Goal: Check status: Check status

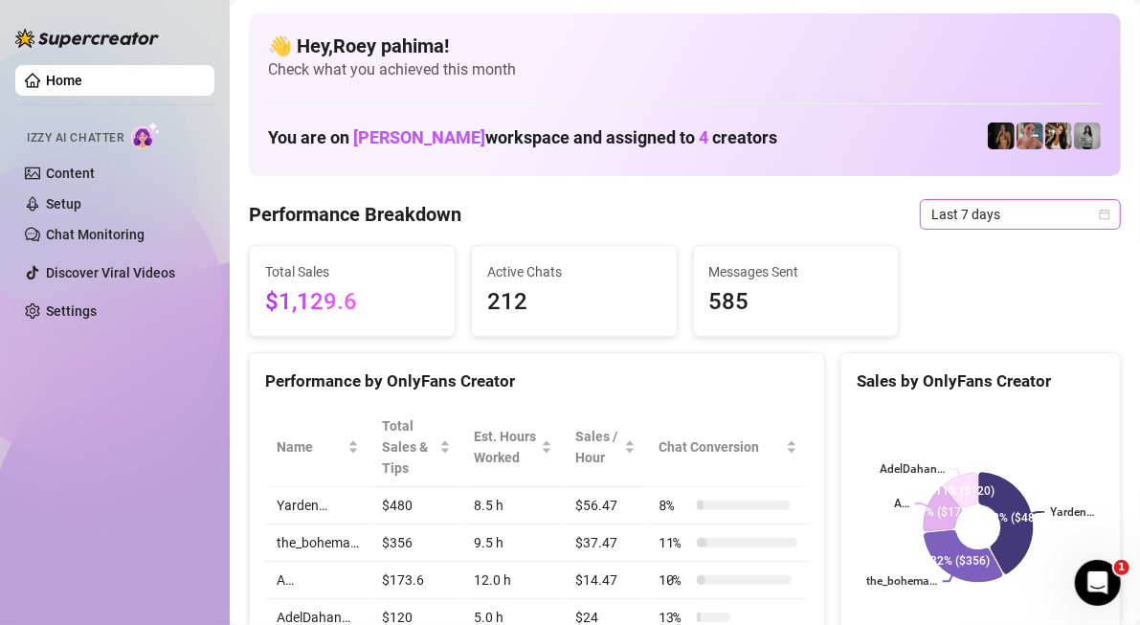
click at [996, 207] on span "Last 7 days" at bounding box center [1020, 214] width 178 height 29
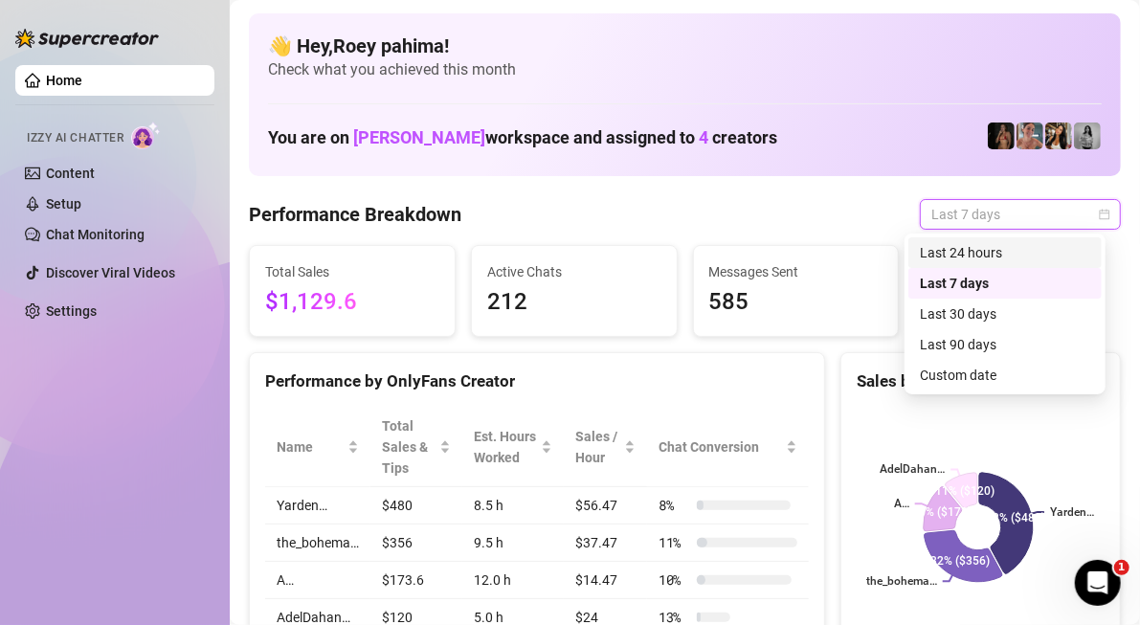
click at [988, 245] on div "Last 24 hours" at bounding box center [1005, 252] width 170 height 21
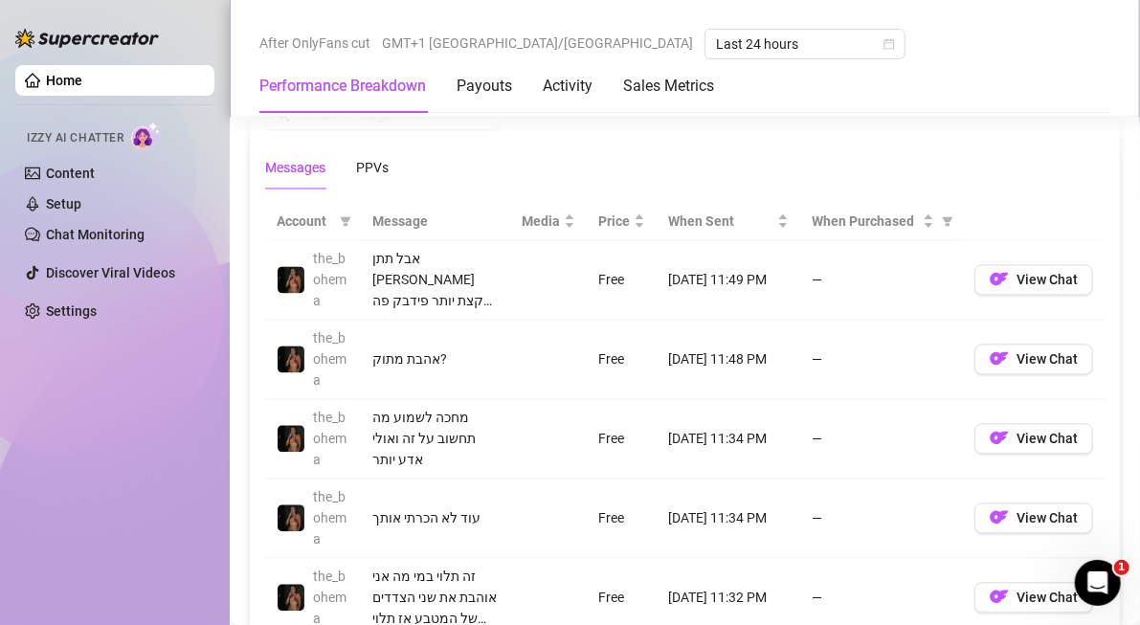
scroll to position [1722, 0]
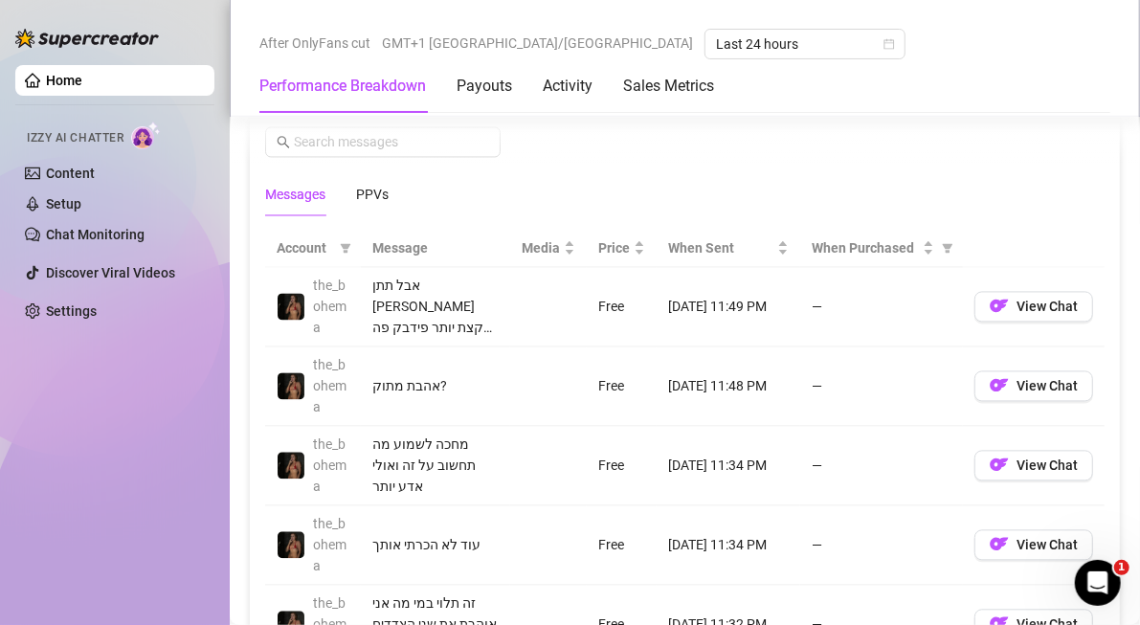
click at [395, 188] on div "Messages PPVs" at bounding box center [684, 194] width 839 height 44
click at [382, 185] on div "PPVs" at bounding box center [372, 194] width 33 height 21
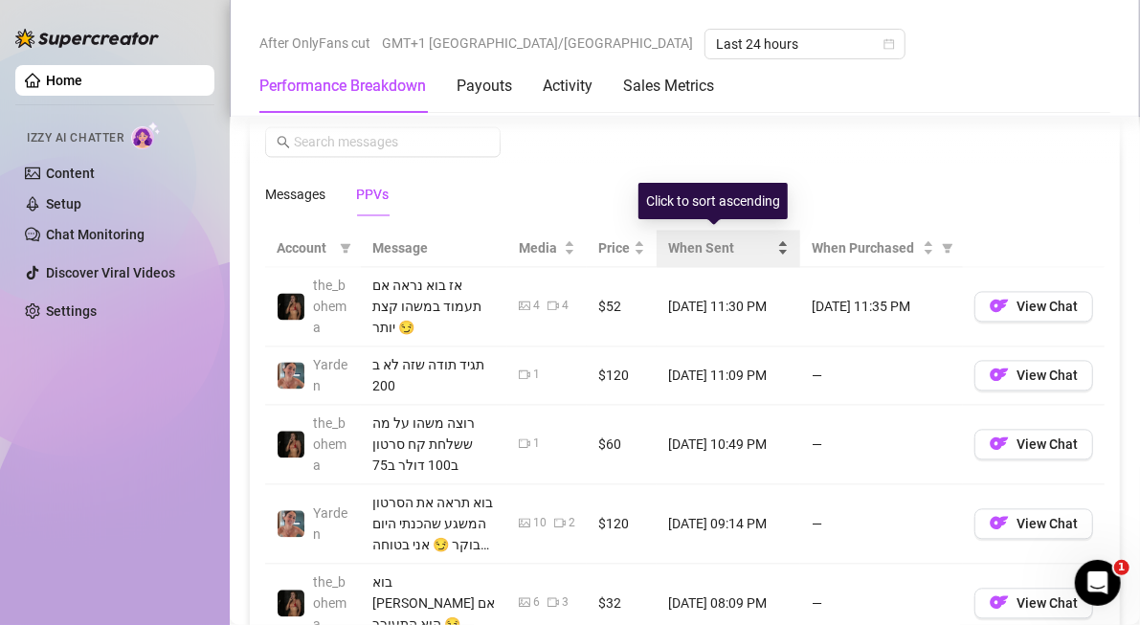
click at [763, 237] on div "When Sent" at bounding box center [728, 247] width 121 height 21
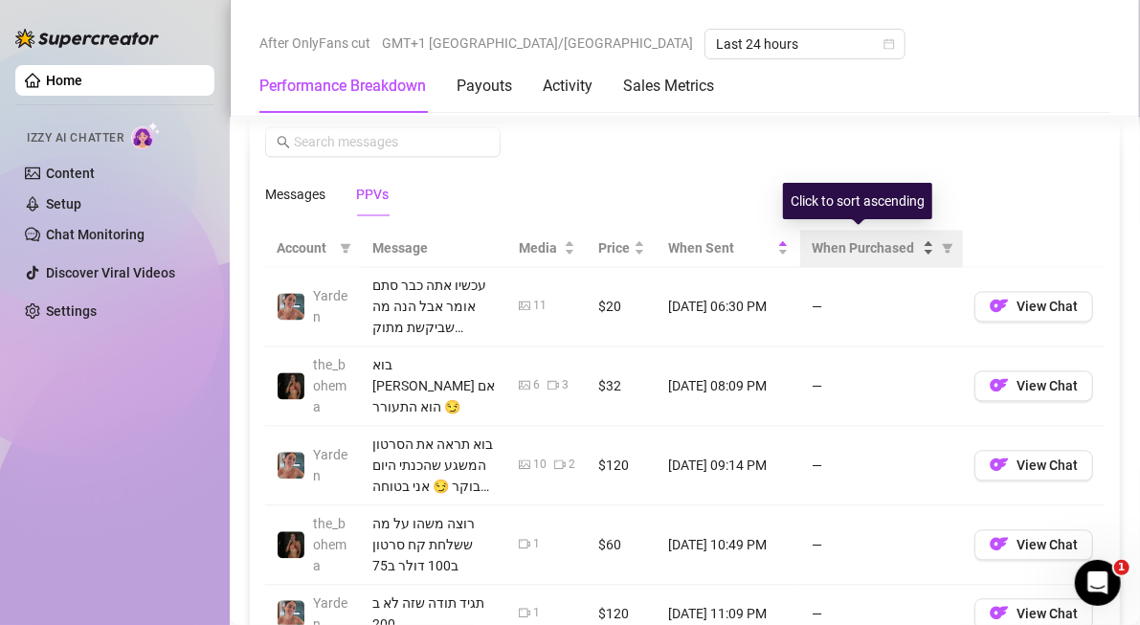
click at [912, 239] on div "When Purchased" at bounding box center [872, 247] width 122 height 21
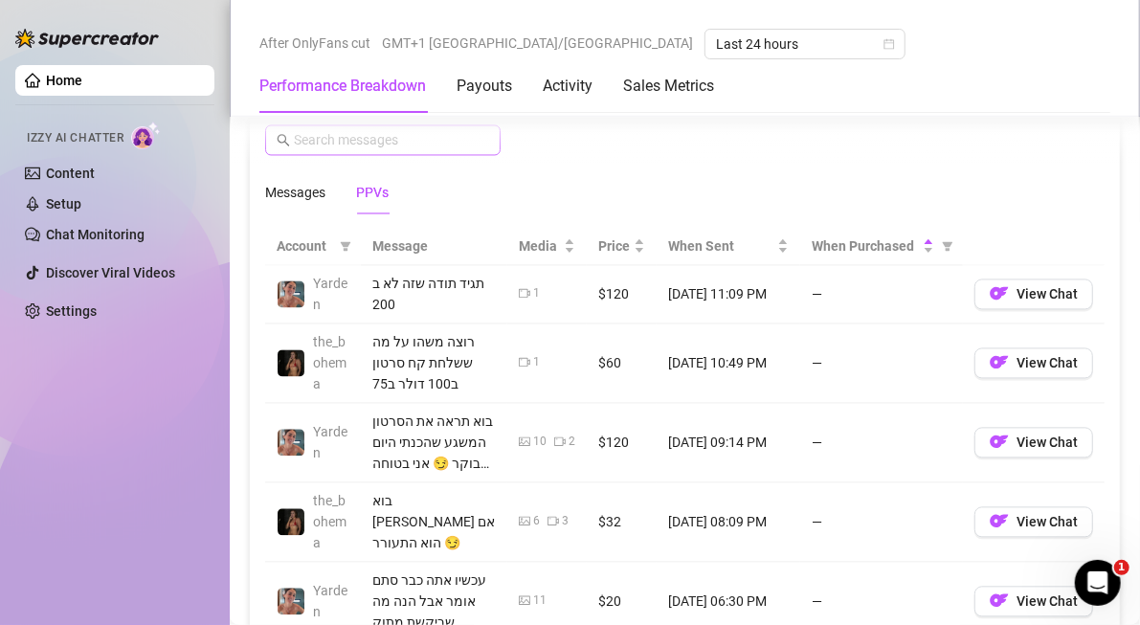
scroll to position [1533, 0]
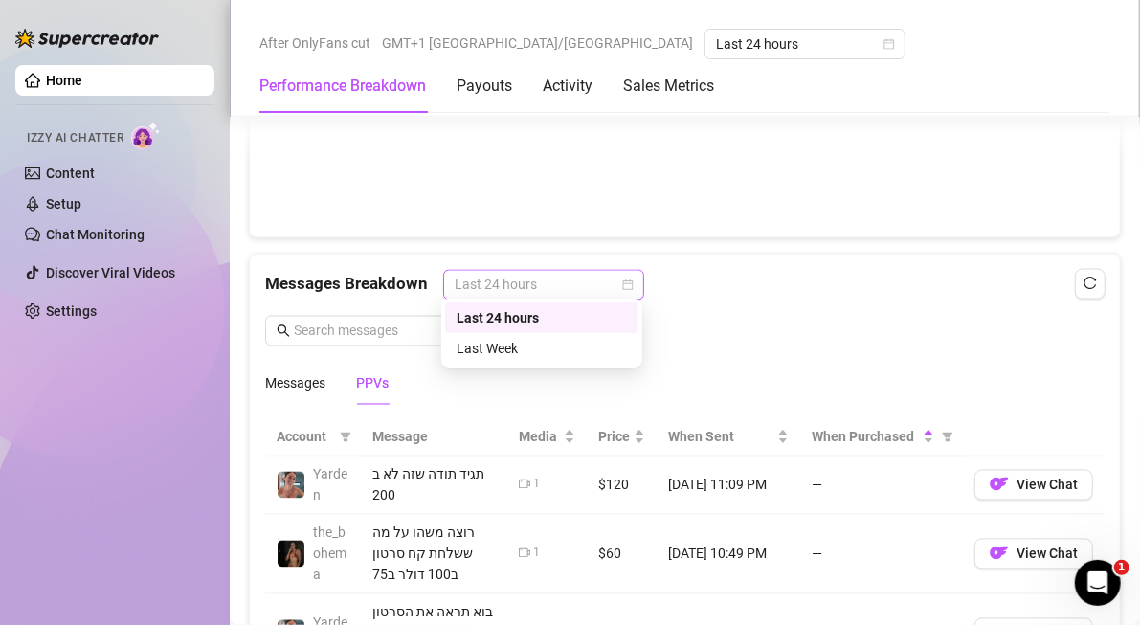
click at [540, 273] on span "Last 24 hours" at bounding box center [544, 285] width 178 height 29
click at [598, 359] on div "Last Week" at bounding box center [541, 348] width 193 height 31
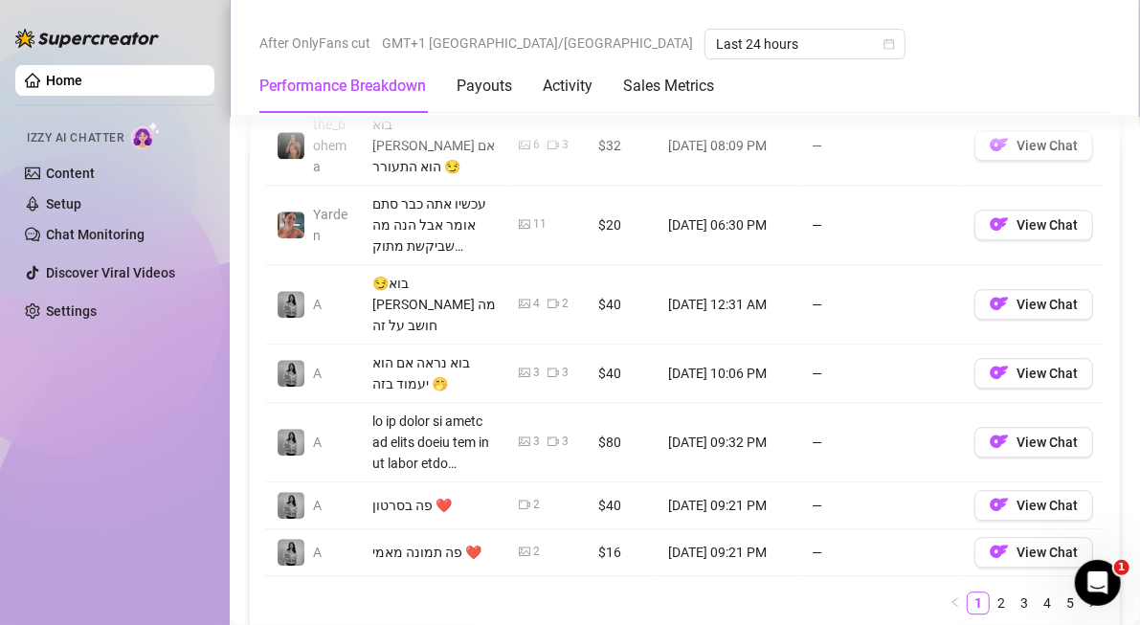
scroll to position [2107, 0]
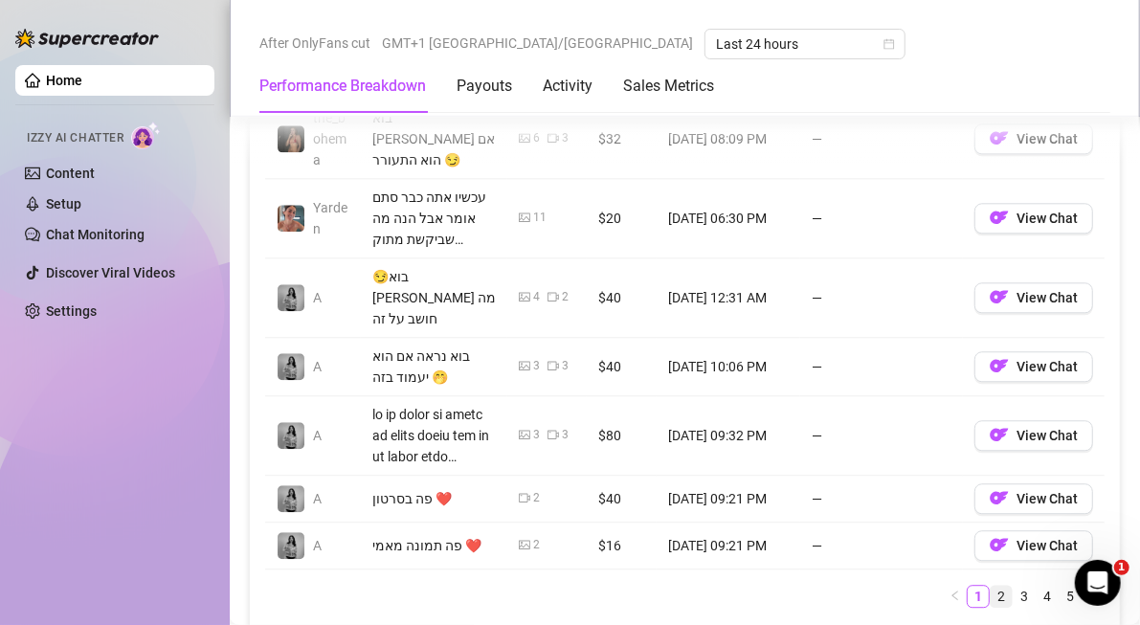
click at [990, 586] on link "2" at bounding box center [1000, 596] width 21 height 21
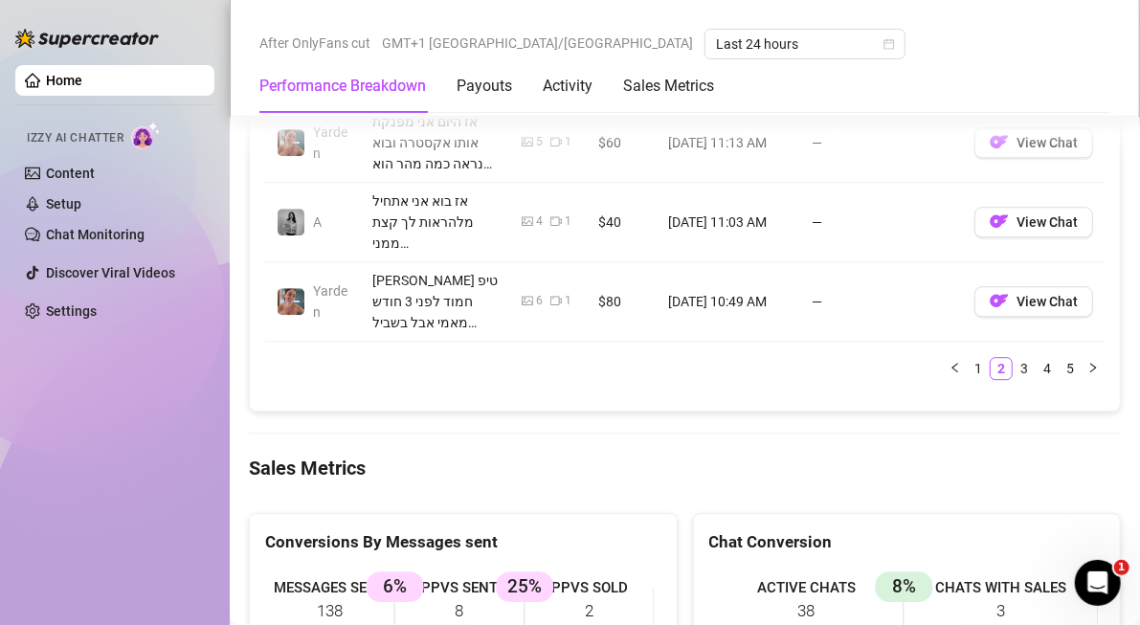
scroll to position [2490, 0]
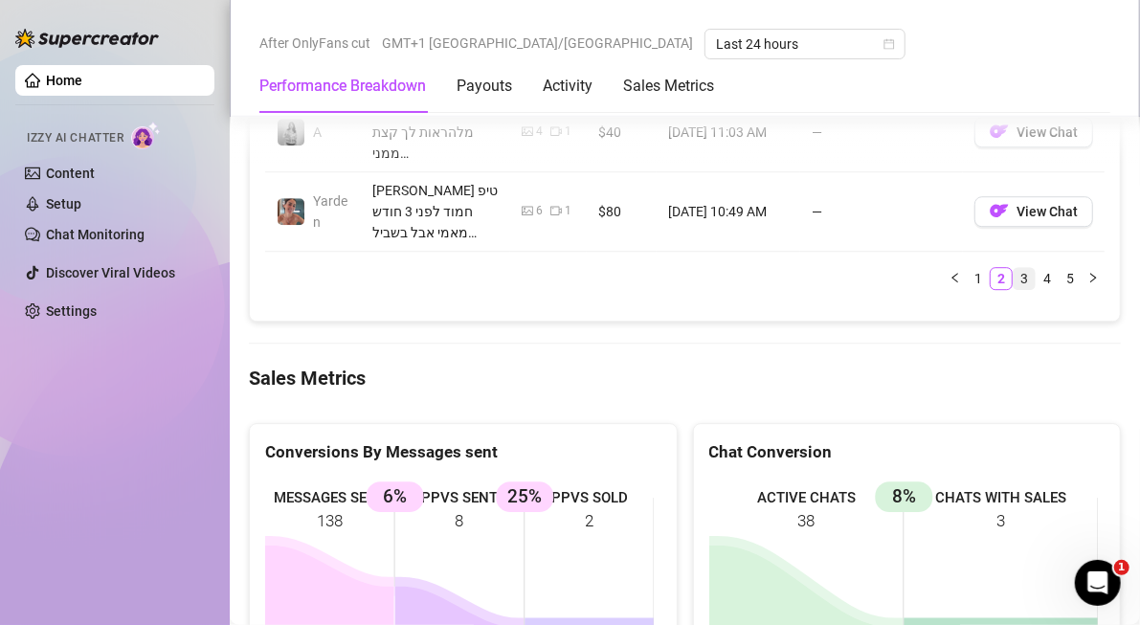
click at [1013, 268] on link "3" at bounding box center [1023, 278] width 21 height 21
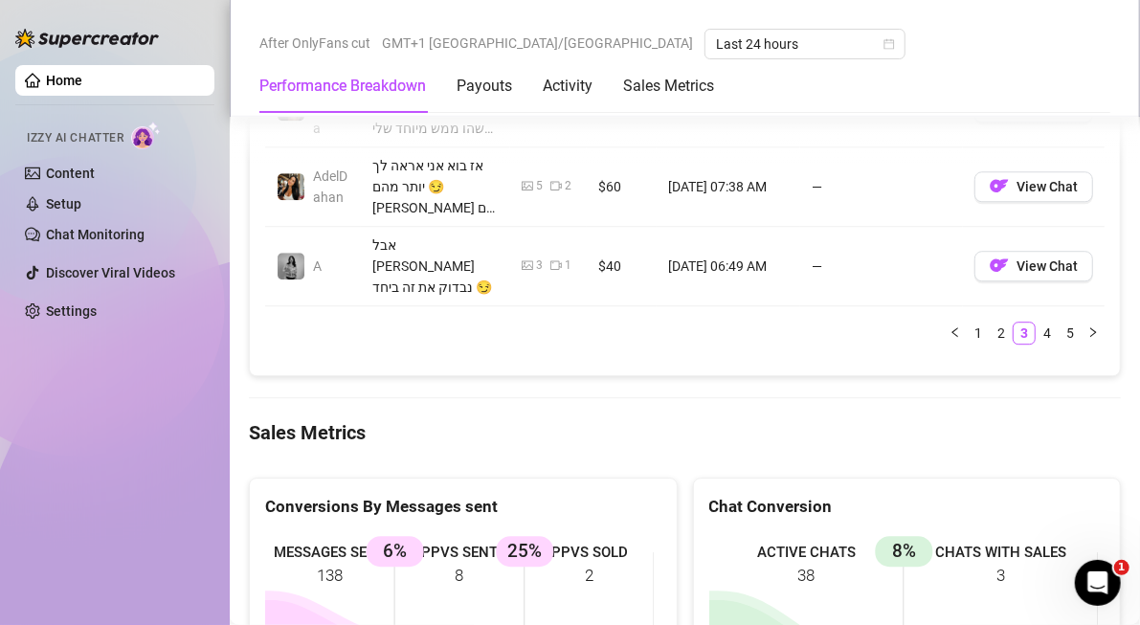
scroll to position [2394, 0]
click at [967, 322] on link "1" at bounding box center [977, 332] width 21 height 21
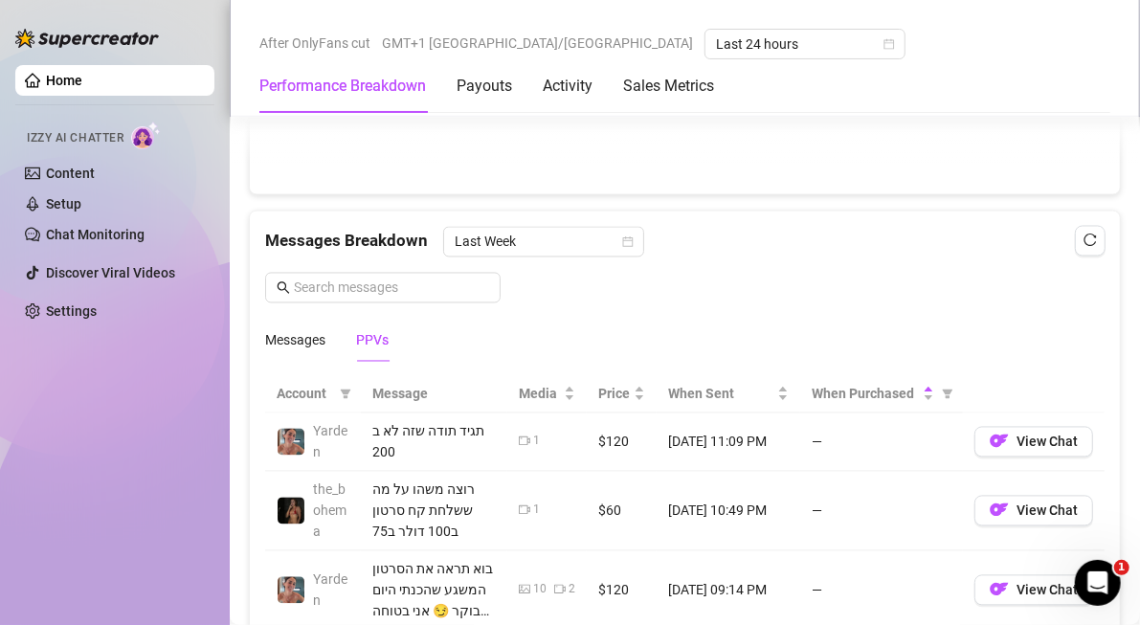
scroll to position [1629, 0]
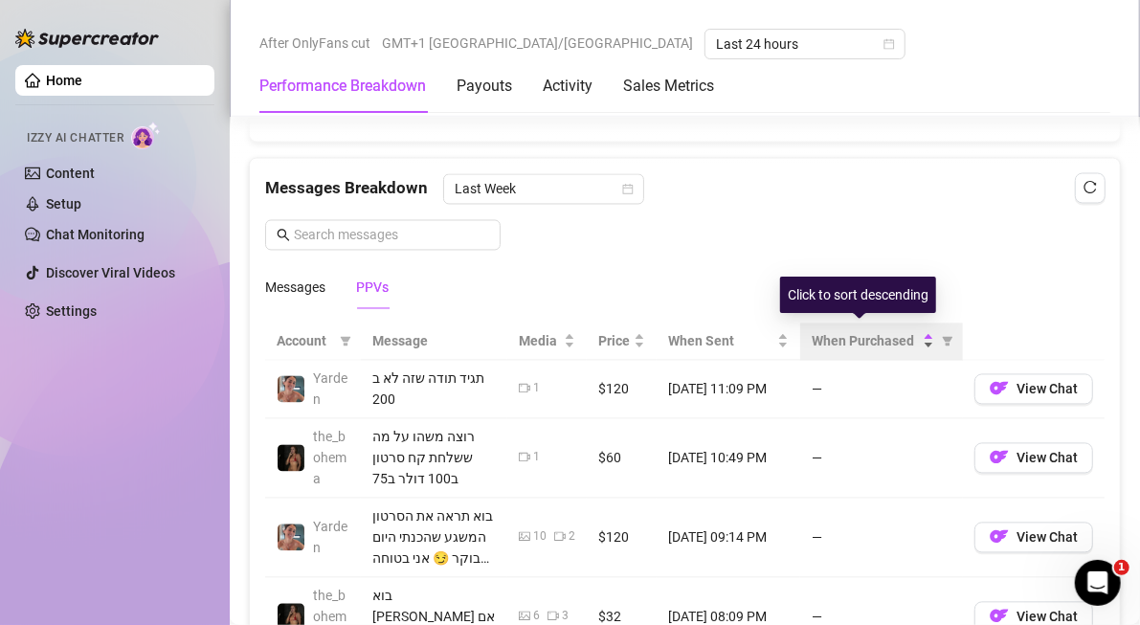
click at [912, 331] on div "When Purchased" at bounding box center [872, 341] width 122 height 21
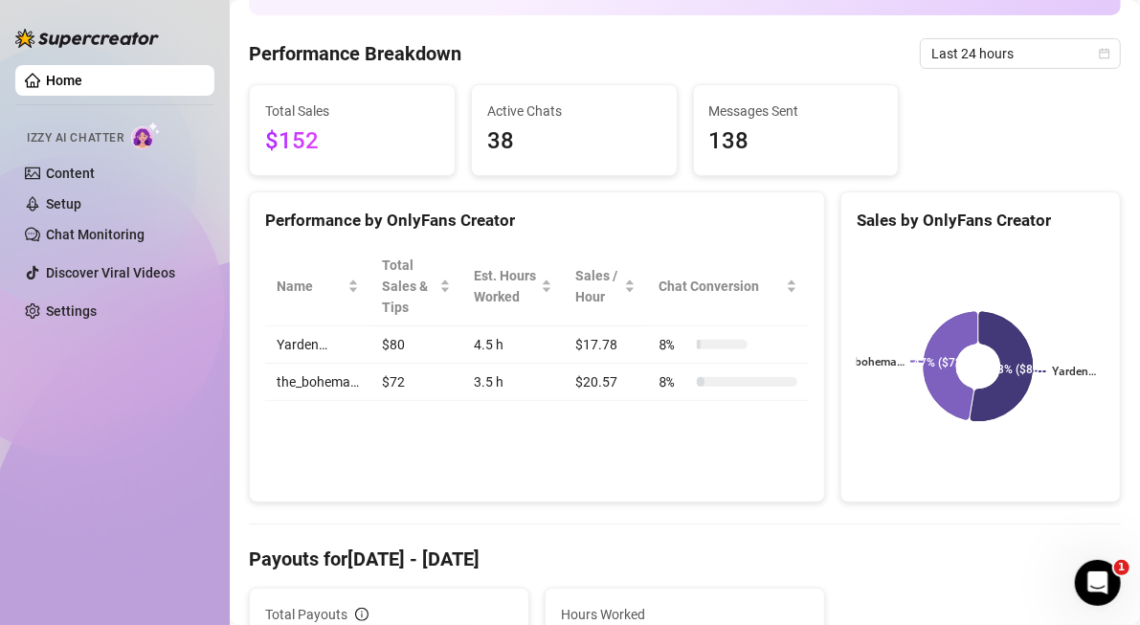
scroll to position [0, 0]
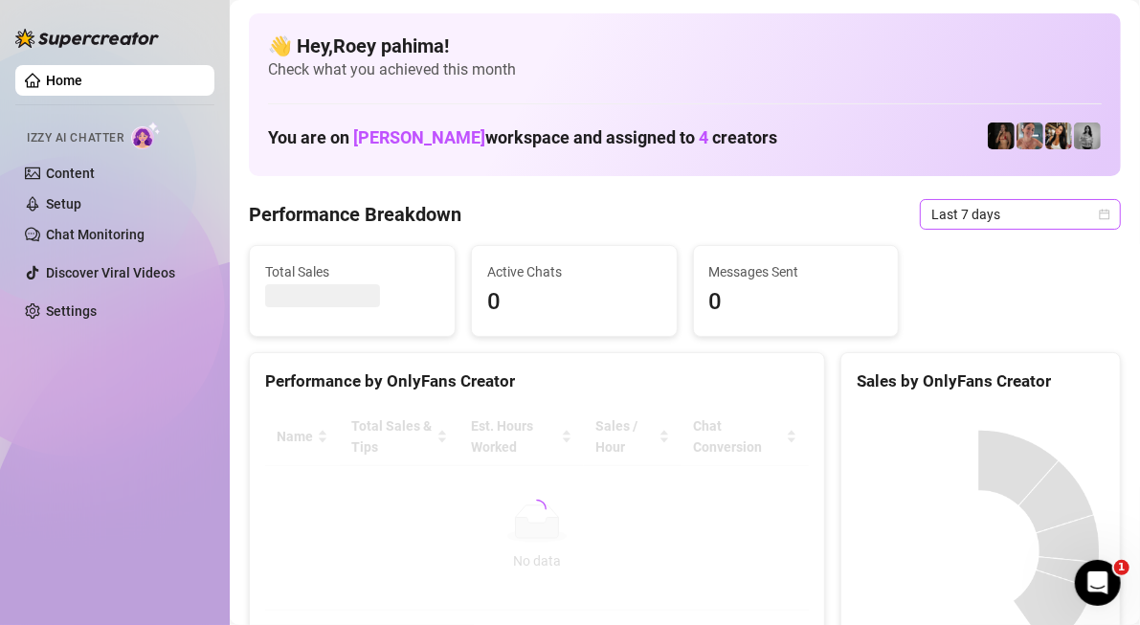
click at [950, 214] on span "Last 7 days" at bounding box center [1020, 214] width 178 height 29
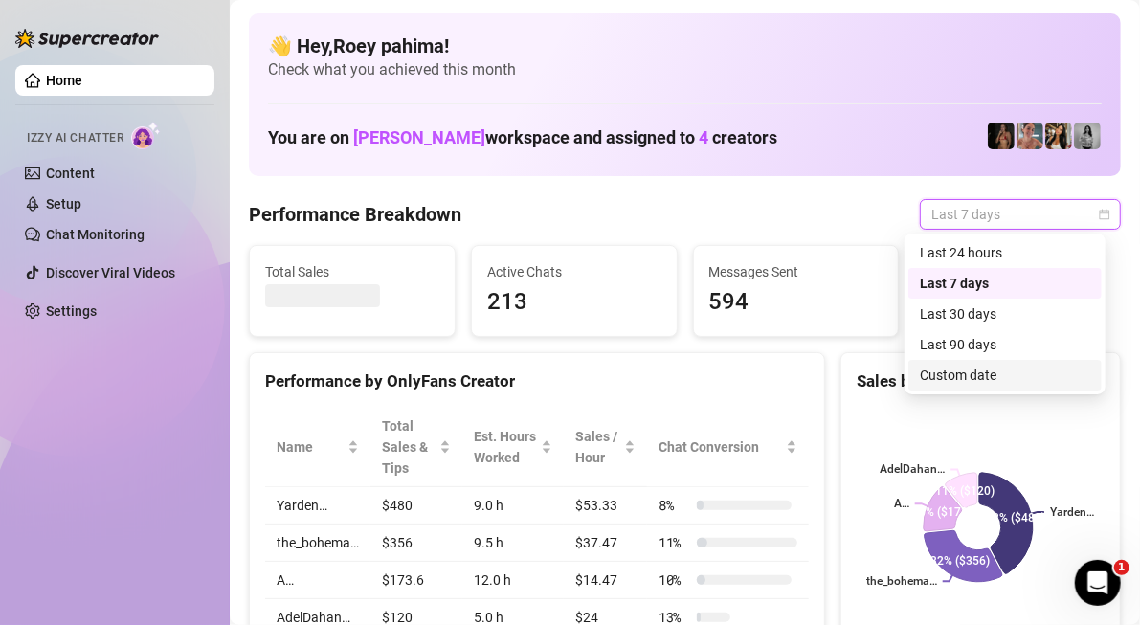
click at [971, 375] on div "Custom date" at bounding box center [1005, 375] width 170 height 21
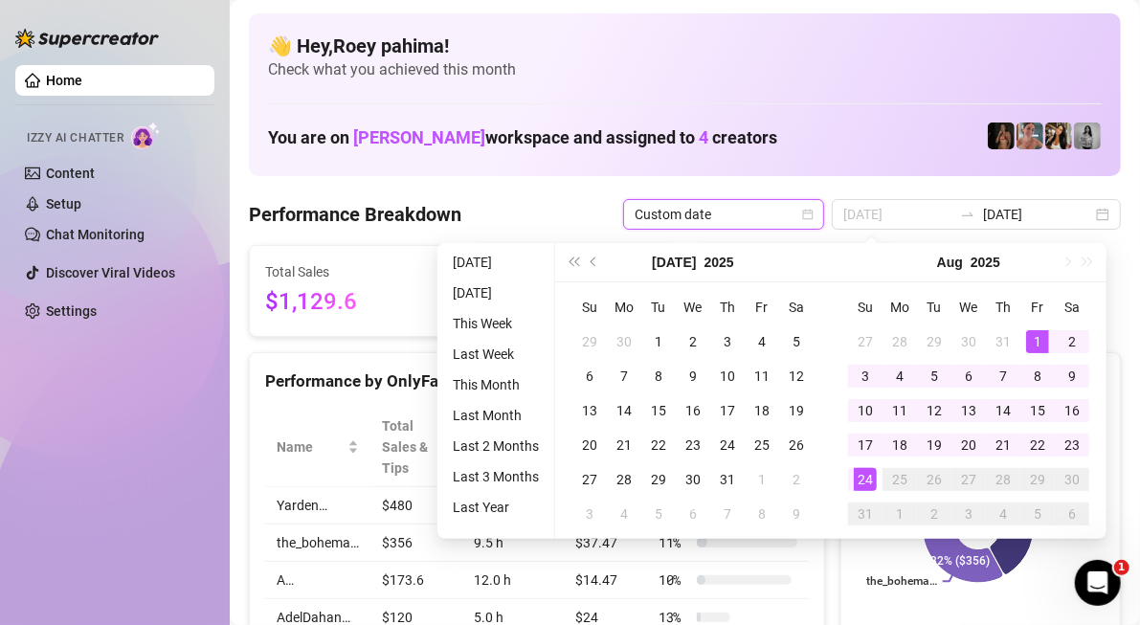
type input "[DATE]"
click at [1036, 348] on div "1" at bounding box center [1037, 341] width 23 height 23
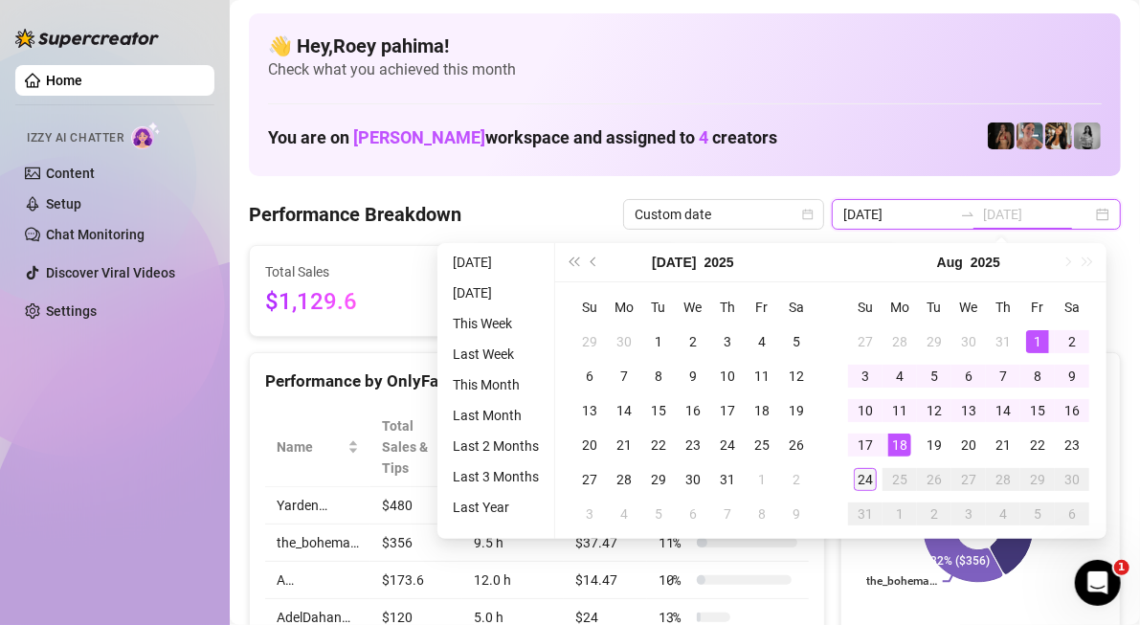
type input "[DATE]"
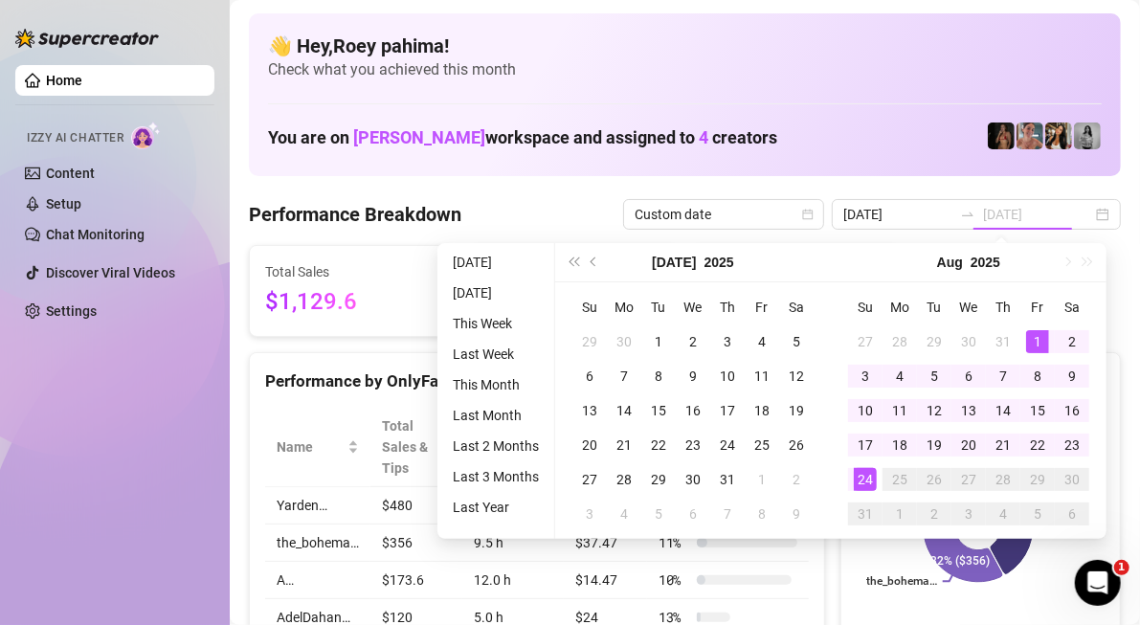
click at [871, 478] on div "24" at bounding box center [865, 479] width 23 height 23
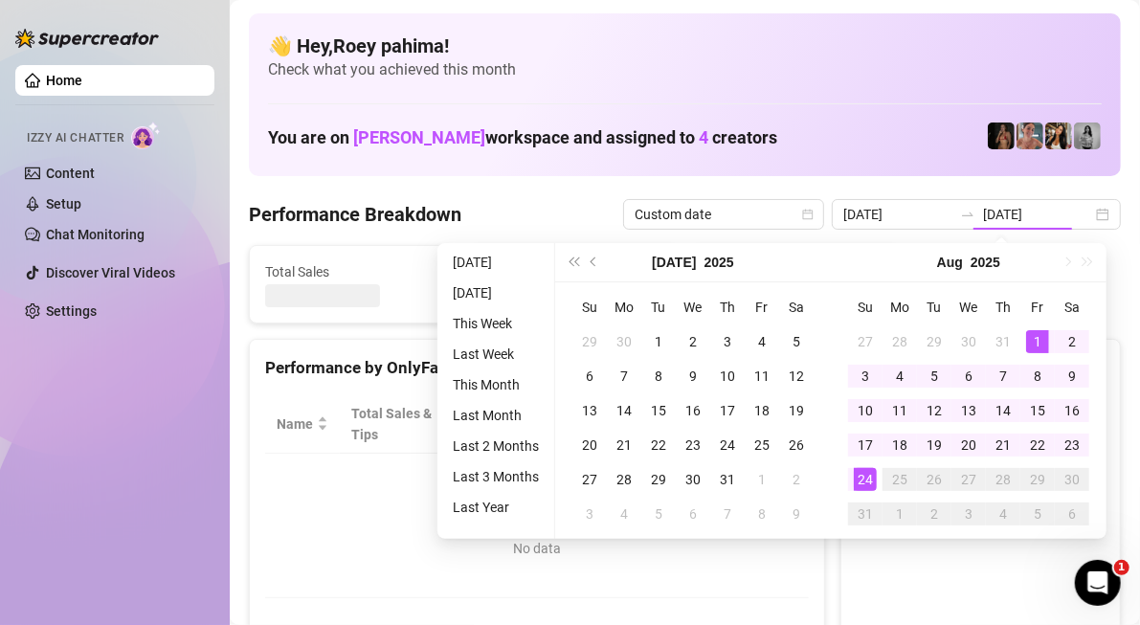
type input "[DATE]"
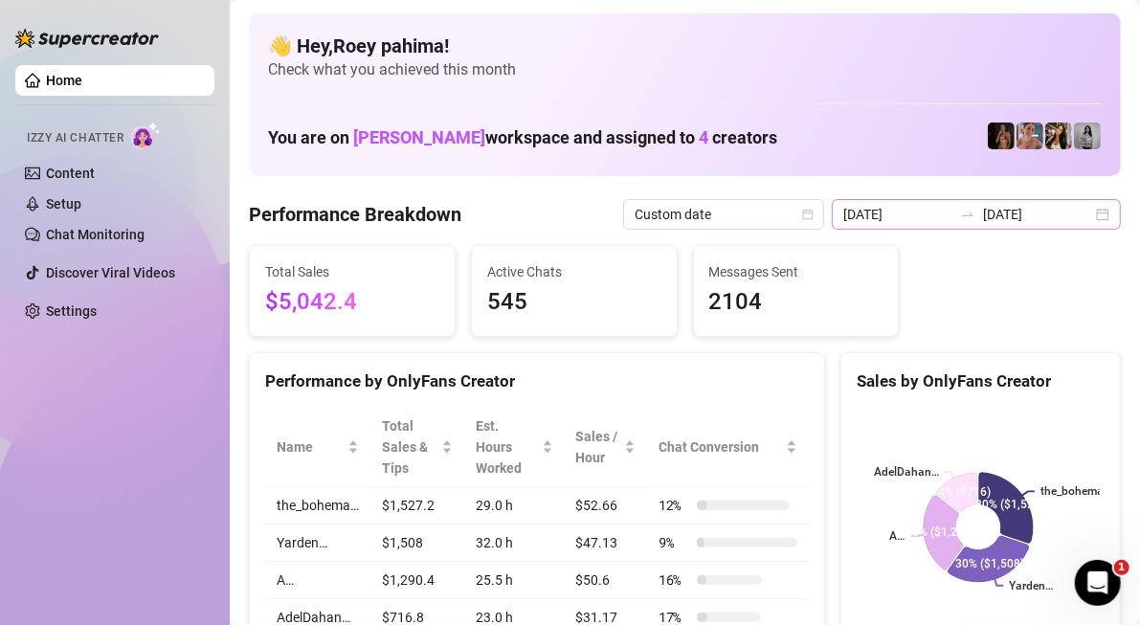
click at [1087, 207] on div "[DATE] [DATE]" at bounding box center [976, 214] width 289 height 31
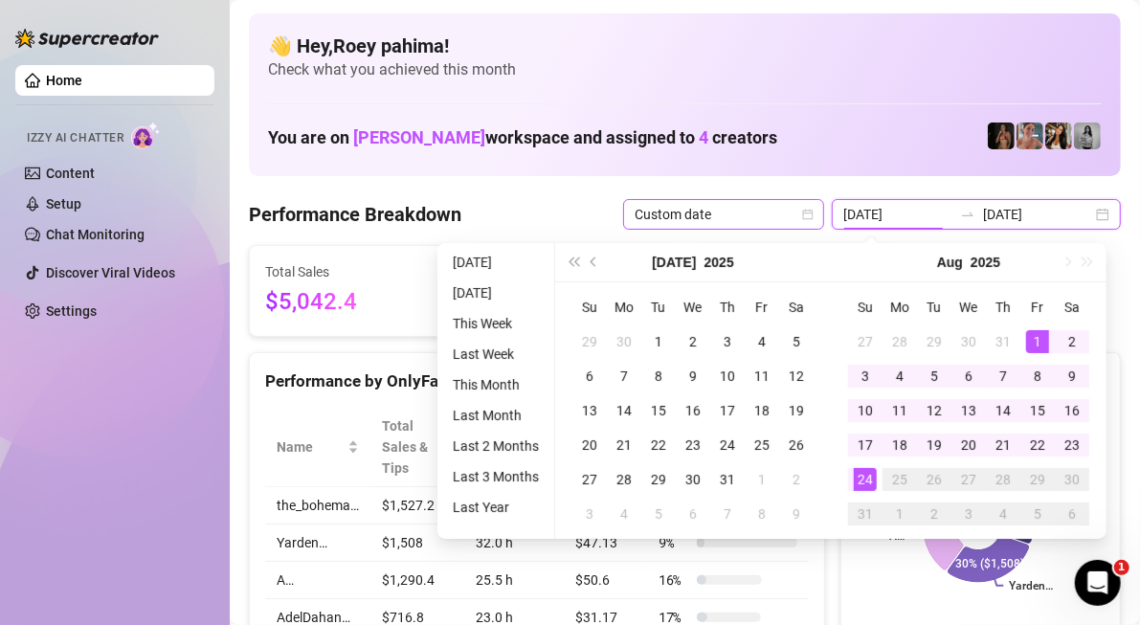
click at [824, 218] on div "Custom date" at bounding box center [723, 214] width 201 height 31
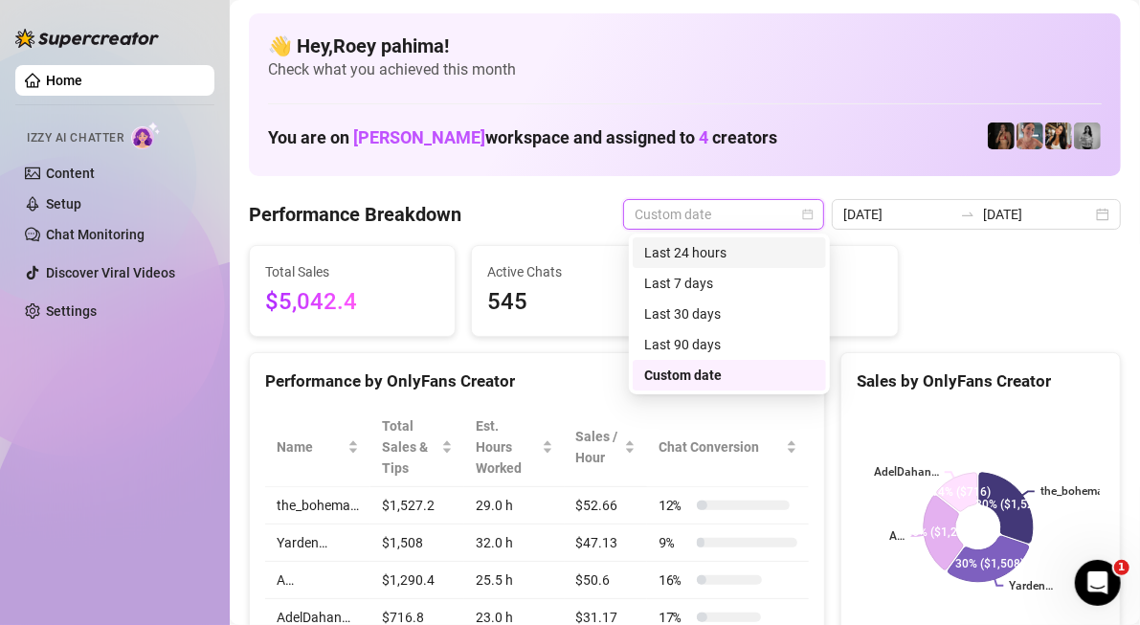
click at [755, 245] on div "Last 24 hours" at bounding box center [729, 252] width 170 height 21
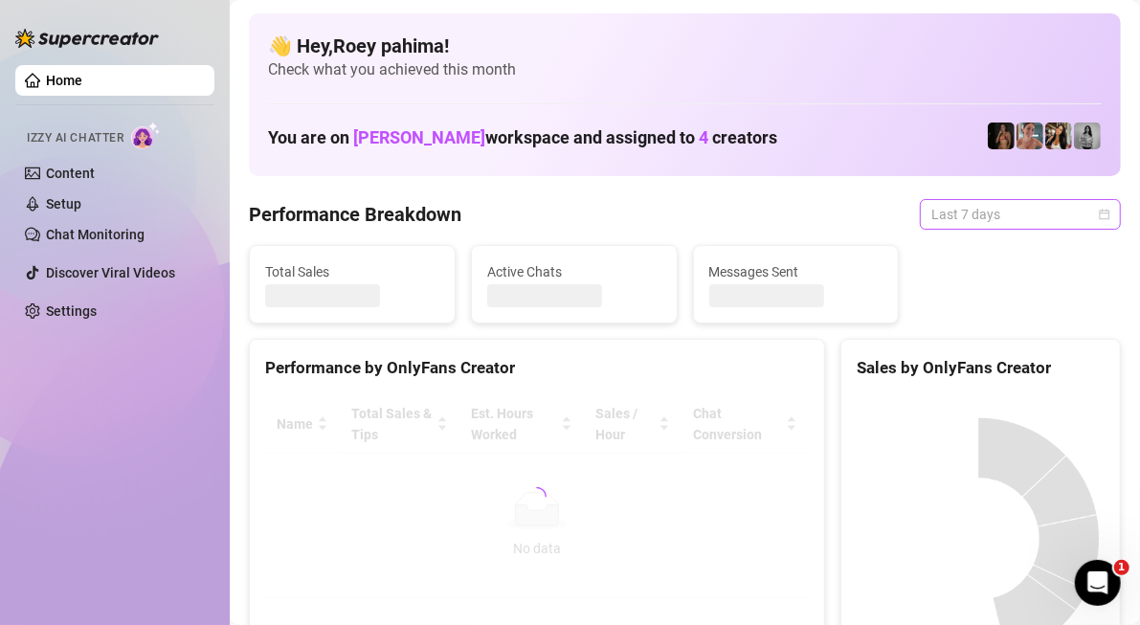
click at [975, 208] on span "Last 7 days" at bounding box center [1020, 214] width 178 height 29
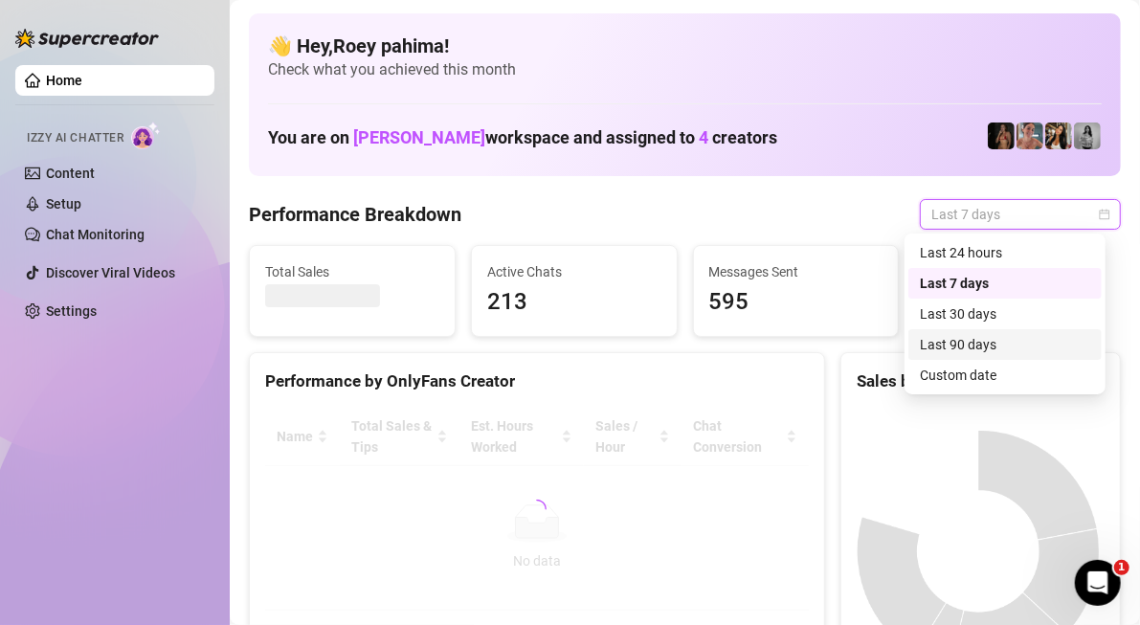
click at [962, 367] on div "Custom date" at bounding box center [1005, 375] width 170 height 21
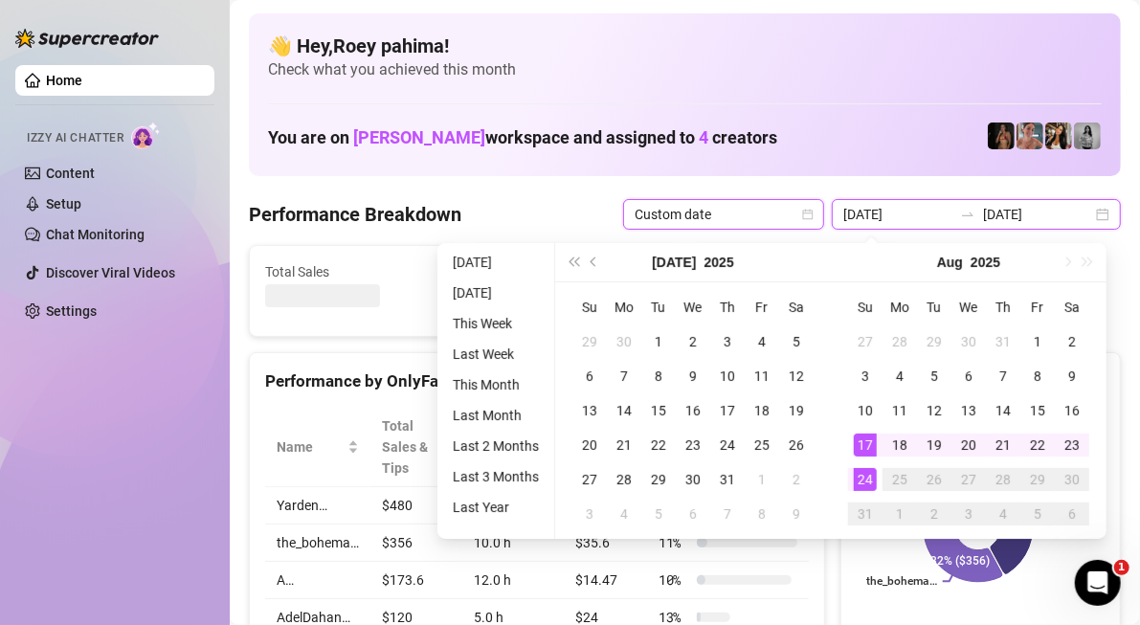
click at [877, 218] on input "[DATE]" at bounding box center [897, 214] width 109 height 21
type input "[DATE]"
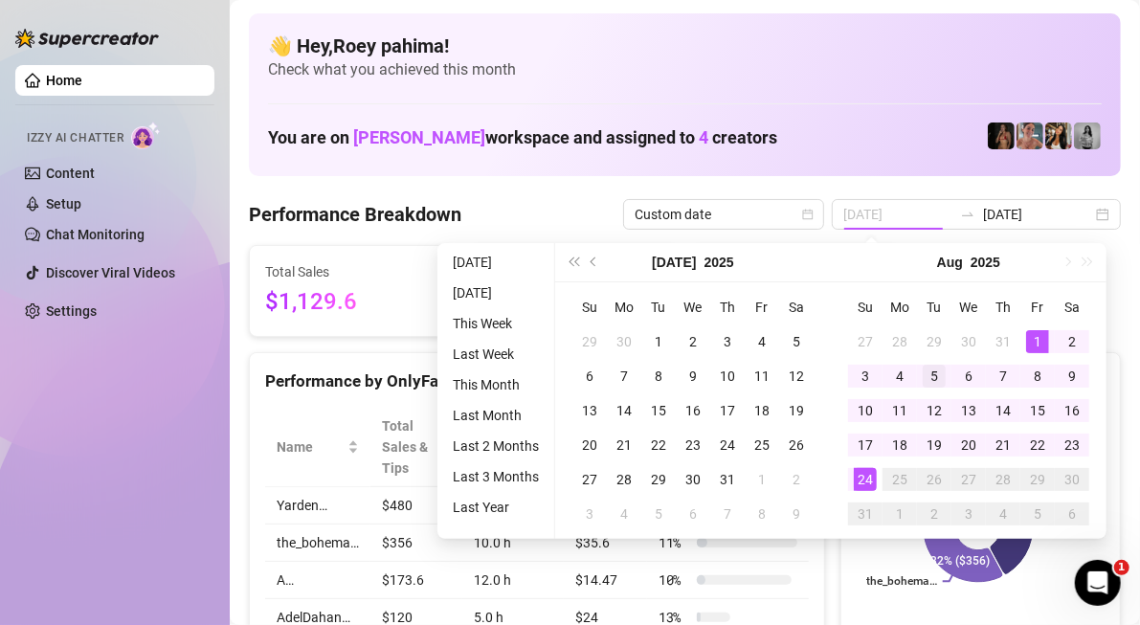
click at [1035, 342] on div "1" at bounding box center [1037, 341] width 23 height 23
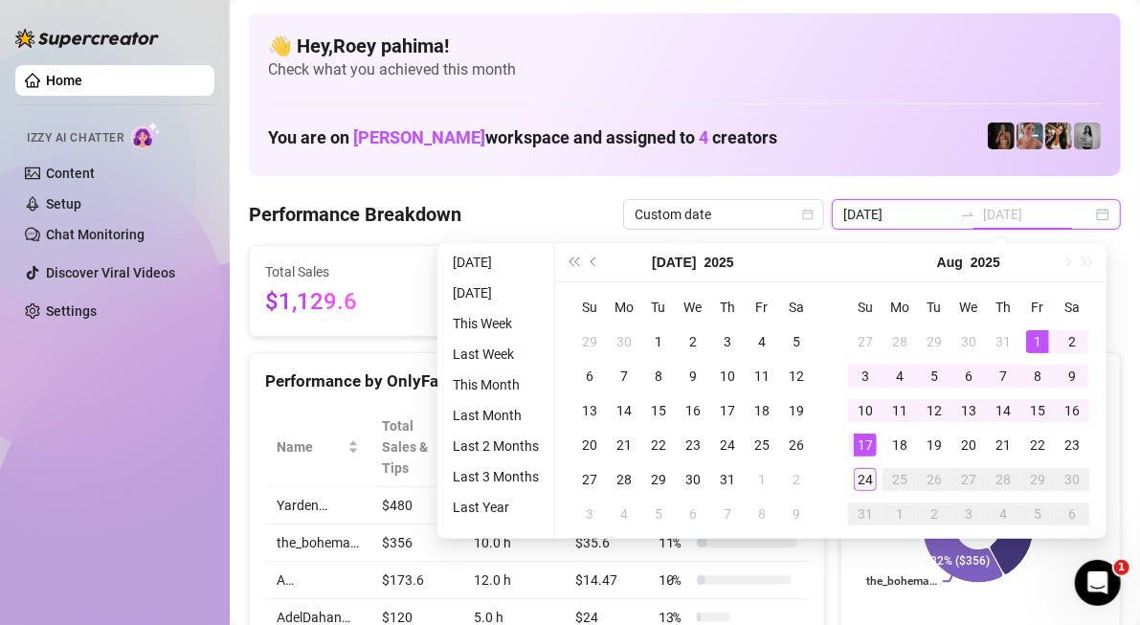
type input "[DATE]"
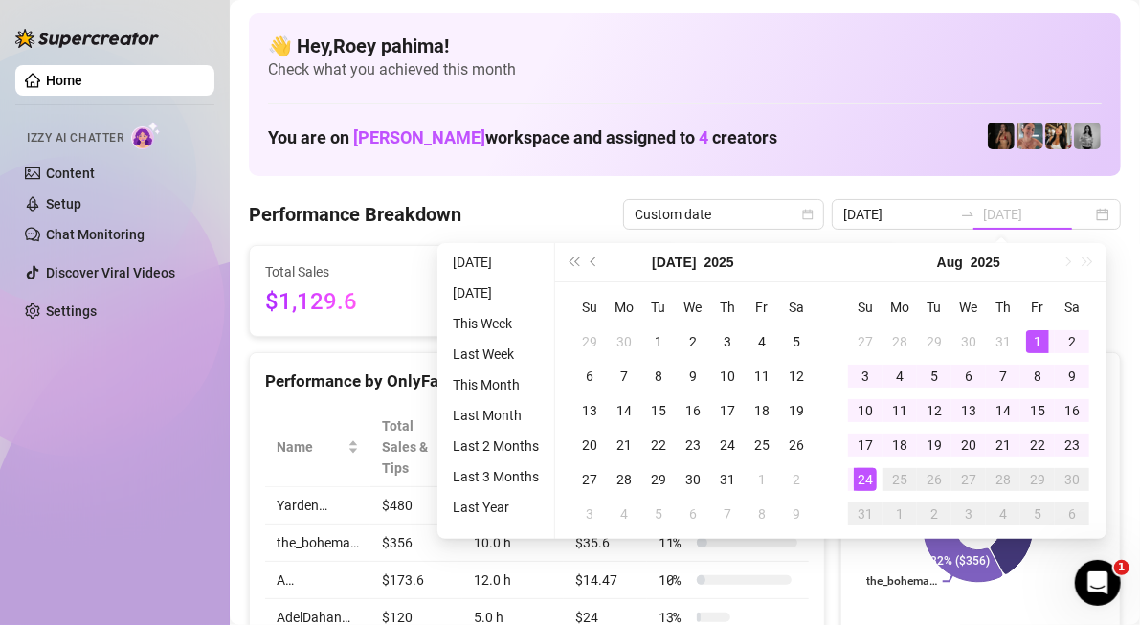
click at [869, 474] on div "24" at bounding box center [865, 479] width 23 height 23
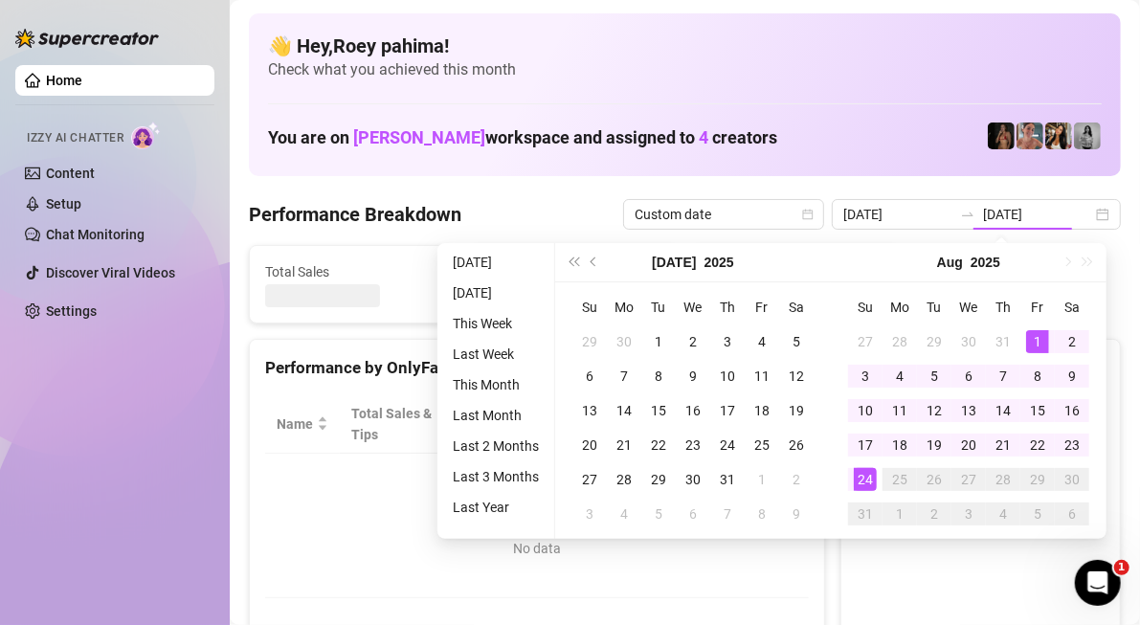
type input "[DATE]"
